Goal: Find contact information: Find contact information

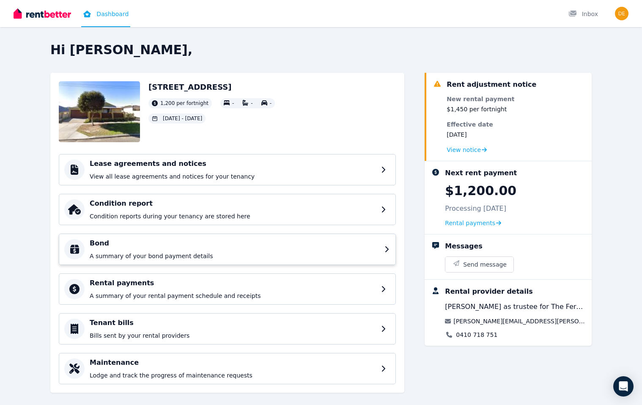
click at [135, 243] on h4 "Bond" at bounding box center [235, 243] width 290 height 10
drag, startPoint x: 445, startPoint y: 306, endPoint x: 496, endPoint y: 306, distance: 51.1
click at [246, 288] on span "[PERSON_NAME] as trustee for The Ferdowsian Trust" at bounding box center [515, 306] width 140 height 10
drag, startPoint x: 496, startPoint y: 306, endPoint x: 481, endPoint y: 305, distance: 15.2
copy span "Omid Ferdowsian"
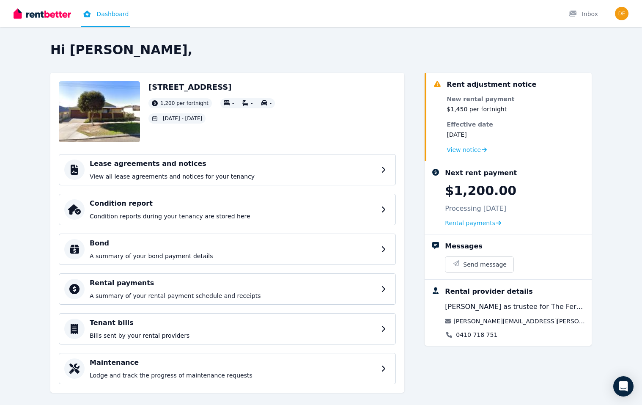
click at [246, 288] on div "[PERSON_NAME][EMAIL_ADDRESS][PERSON_NAME][DOMAIN_NAME]" at bounding box center [515, 321] width 140 height 8
drag, startPoint x: 527, startPoint y: 320, endPoint x: 455, endPoint y: 323, distance: 71.9
click at [246, 288] on div "[PERSON_NAME][EMAIL_ADDRESS][PERSON_NAME][DOMAIN_NAME]" at bounding box center [515, 321] width 140 height 8
drag, startPoint x: 455, startPoint y: 323, endPoint x: 481, endPoint y: 319, distance: 25.6
copy link "[PERSON_NAME][EMAIL_ADDRESS][PERSON_NAME][DOMAIN_NAME]"
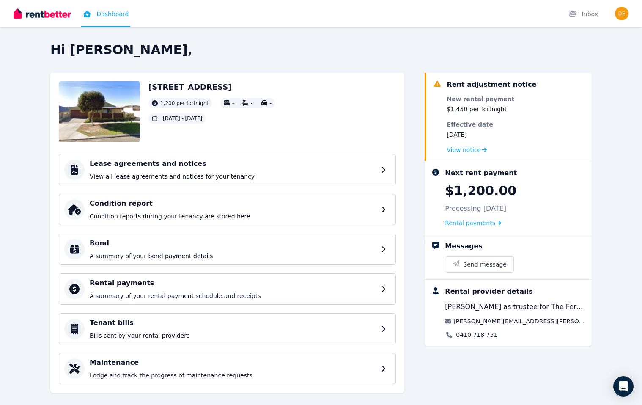
click at [246, 288] on div "0410 718 751" at bounding box center [515, 334] width 140 height 8
drag, startPoint x: 495, startPoint y: 332, endPoint x: 501, endPoint y: 336, distance: 7.6
click at [246, 288] on div "0410 718 751" at bounding box center [515, 334] width 140 height 8
drag, startPoint x: 494, startPoint y: 334, endPoint x: 454, endPoint y: 334, distance: 40.2
click at [246, 288] on div "0410 718 751" at bounding box center [515, 334] width 140 height 8
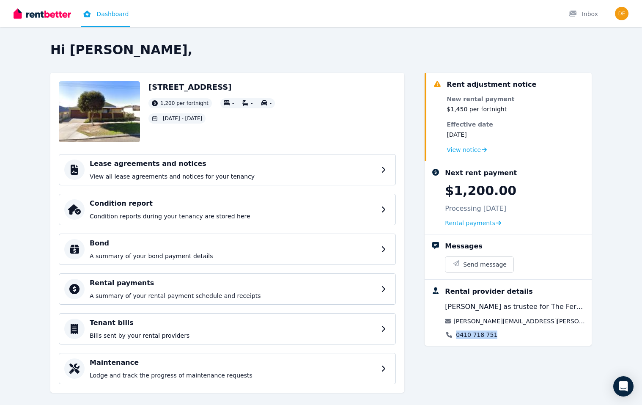
drag, startPoint x: 454, startPoint y: 334, endPoint x: 462, endPoint y: 334, distance: 8.0
copy link "0410 718 751"
